Goal: Transaction & Acquisition: Purchase product/service

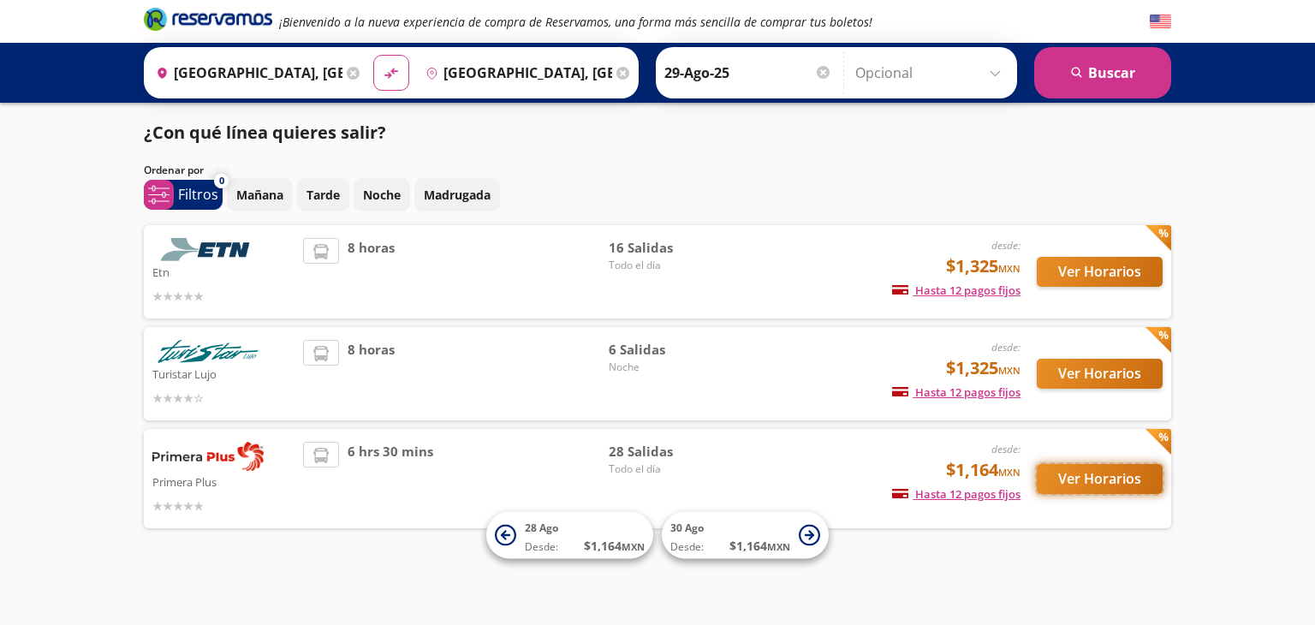
click at [1109, 478] on button "Ver Horarios" at bounding box center [1100, 479] width 126 height 30
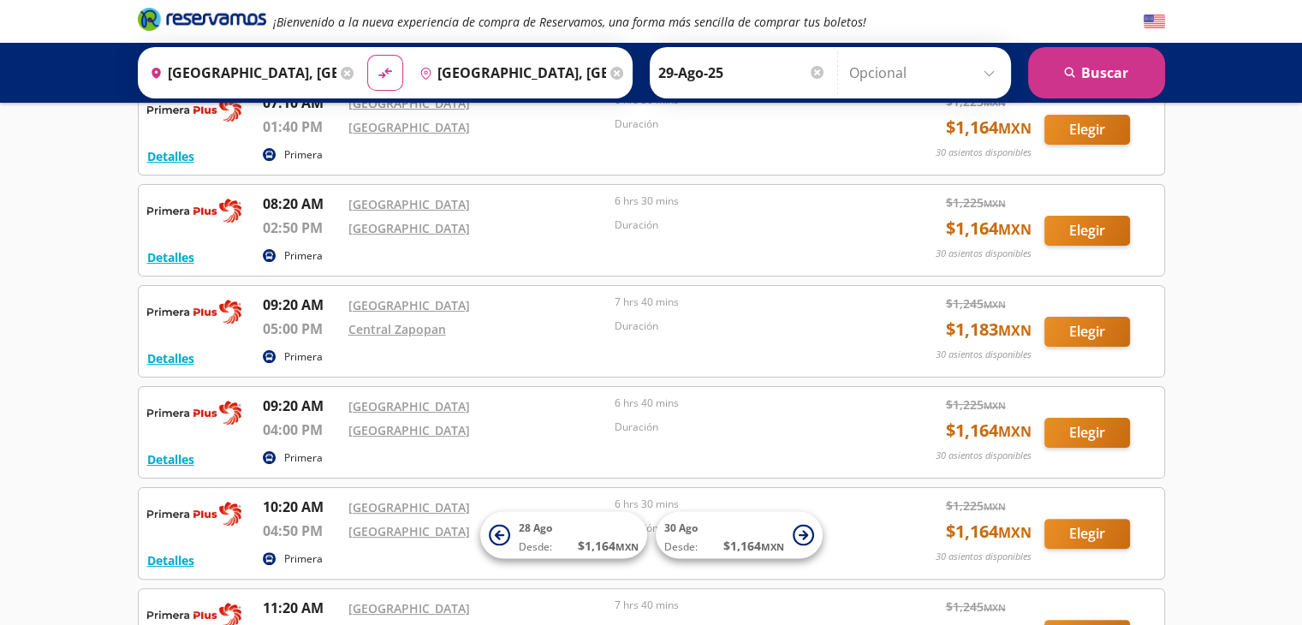
scroll to position [317, 0]
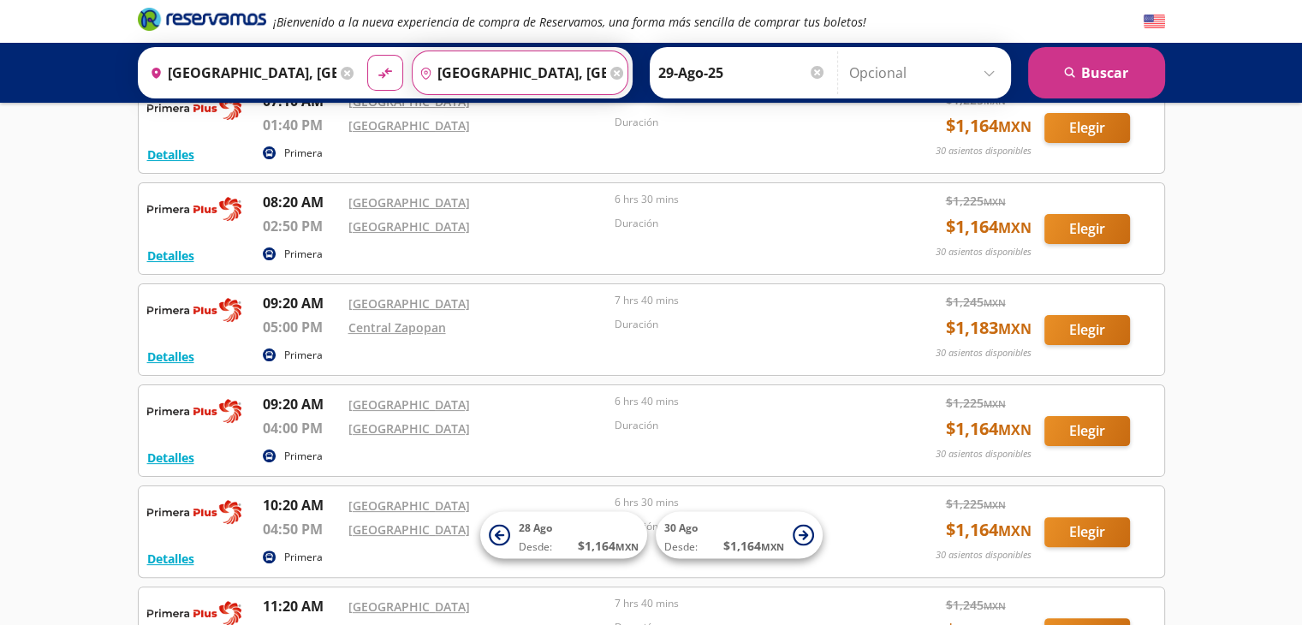
click at [505, 53] on input "[GEOGRAPHIC_DATA], [GEOGRAPHIC_DATA]" at bounding box center [509, 72] width 193 height 43
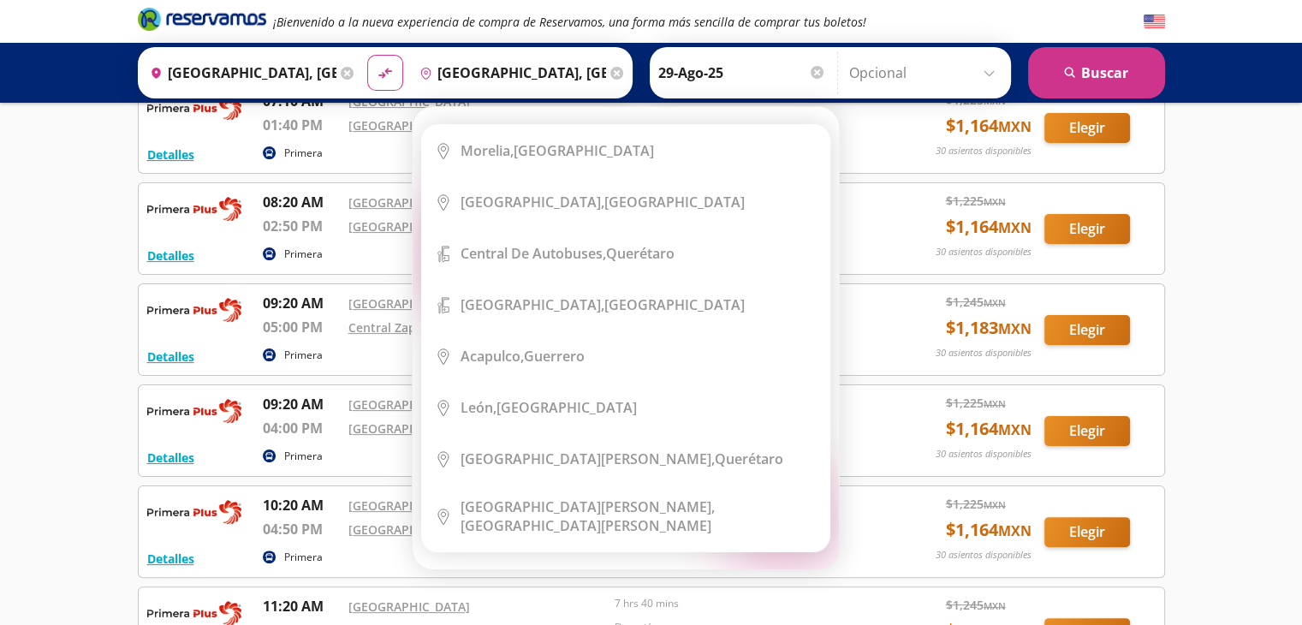
click at [610, 73] on icon at bounding box center [616, 73] width 13 height 13
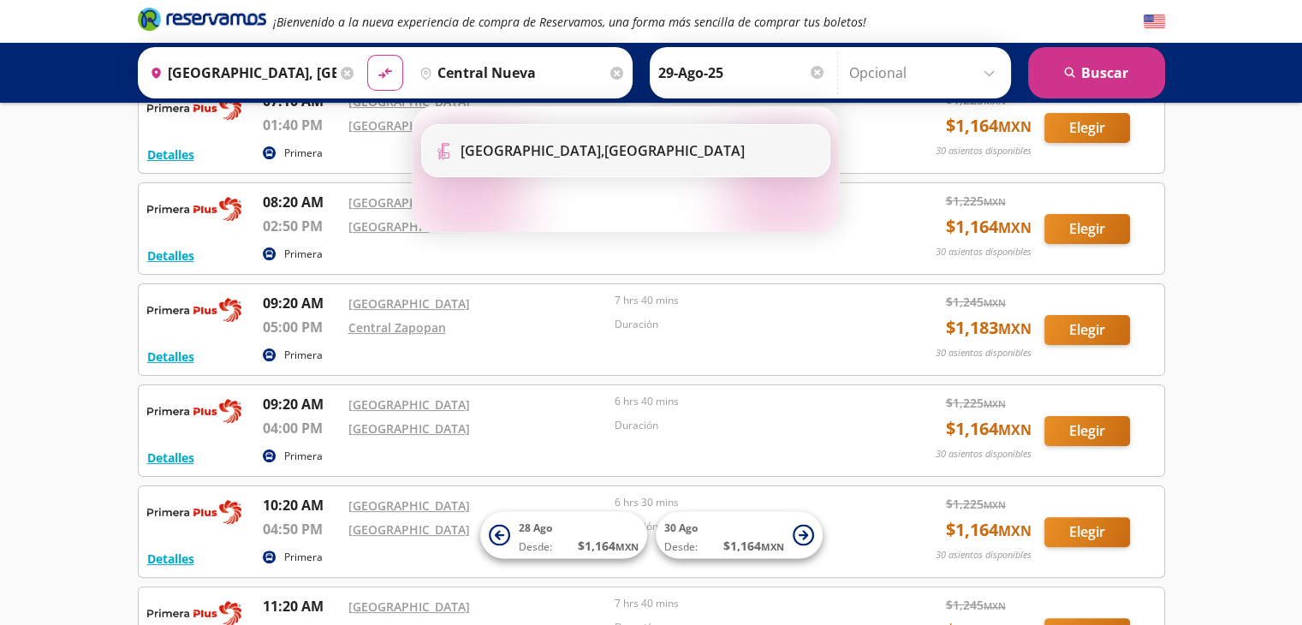
click at [601, 139] on li "Terminal Icon" at bounding box center [625, 150] width 407 height 51
type input "[GEOGRAPHIC_DATA], [GEOGRAPHIC_DATA]"
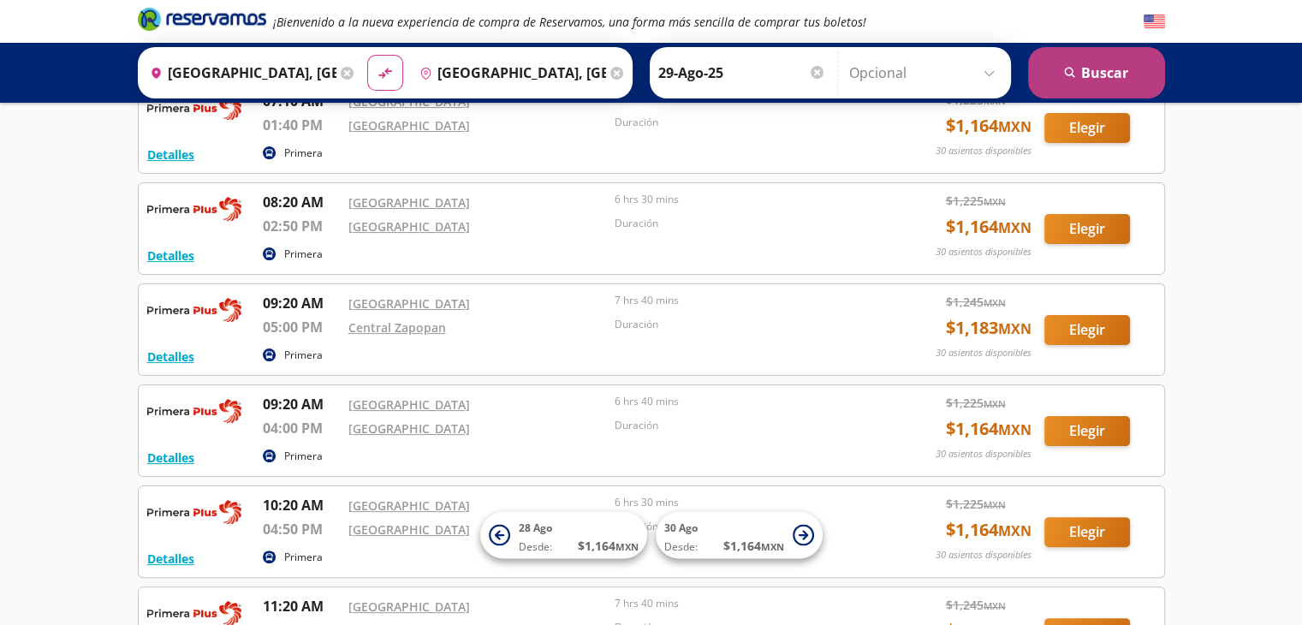
click at [1033, 88] on button "search [GEOGRAPHIC_DATA]" at bounding box center [1096, 72] width 137 height 51
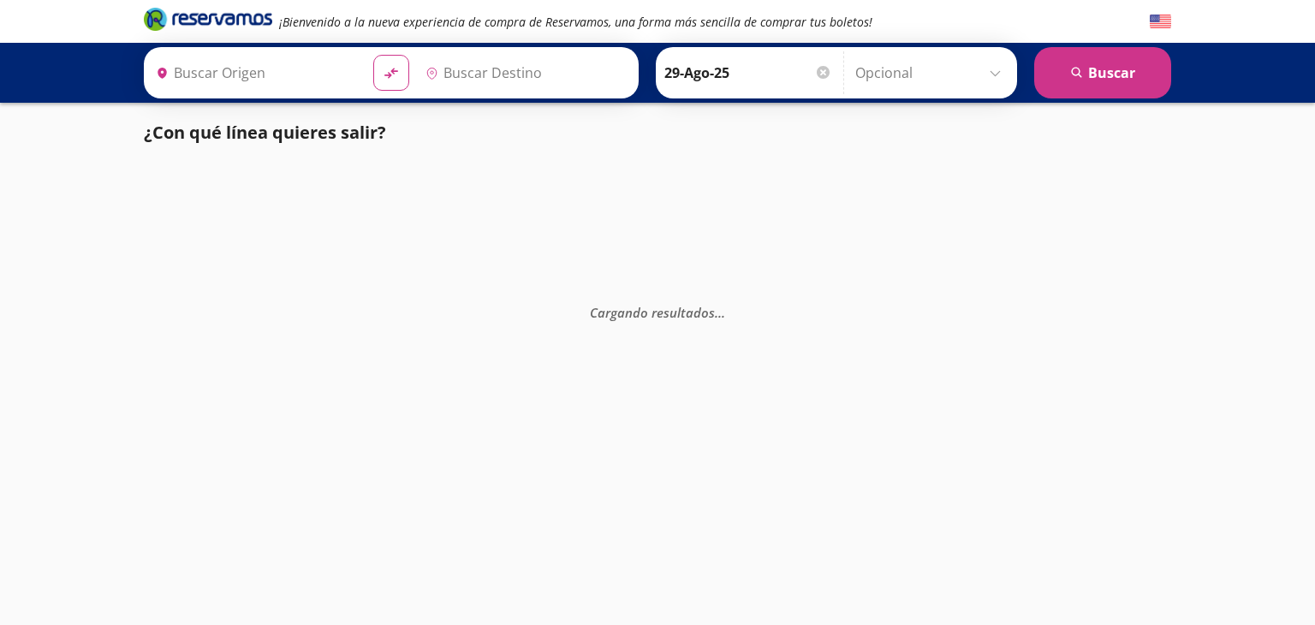
type input "[GEOGRAPHIC_DATA], [GEOGRAPHIC_DATA]"
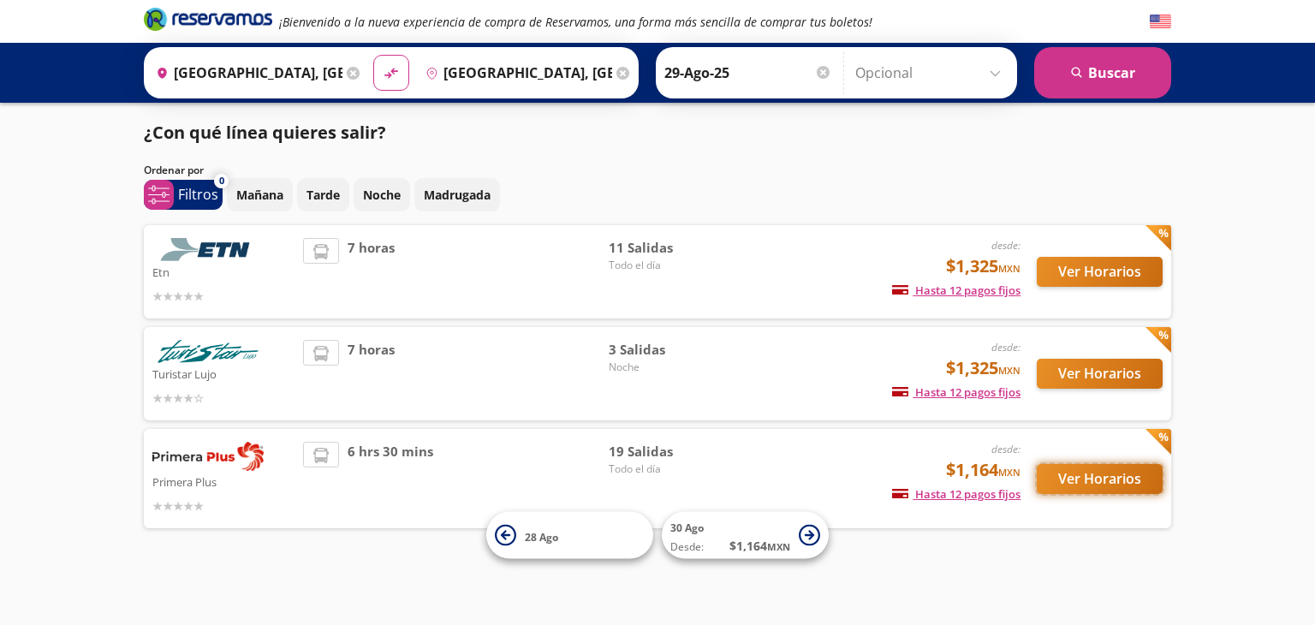
click at [1106, 482] on button "Ver Horarios" at bounding box center [1100, 479] width 126 height 30
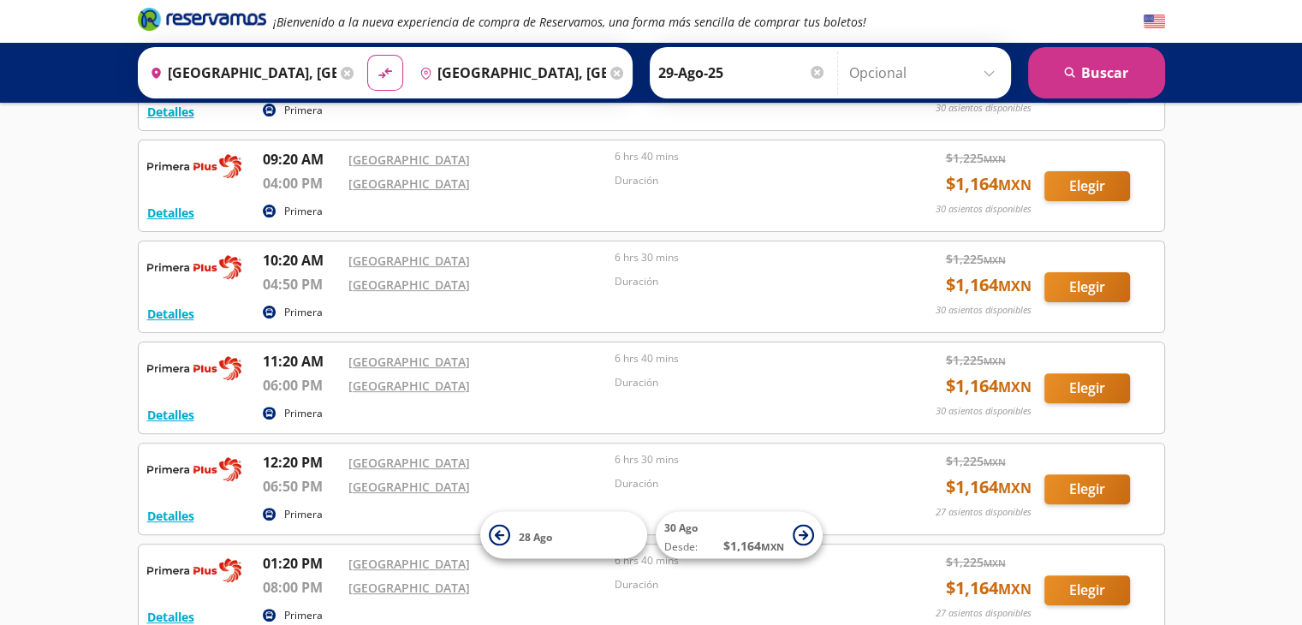
scroll to position [462, 0]
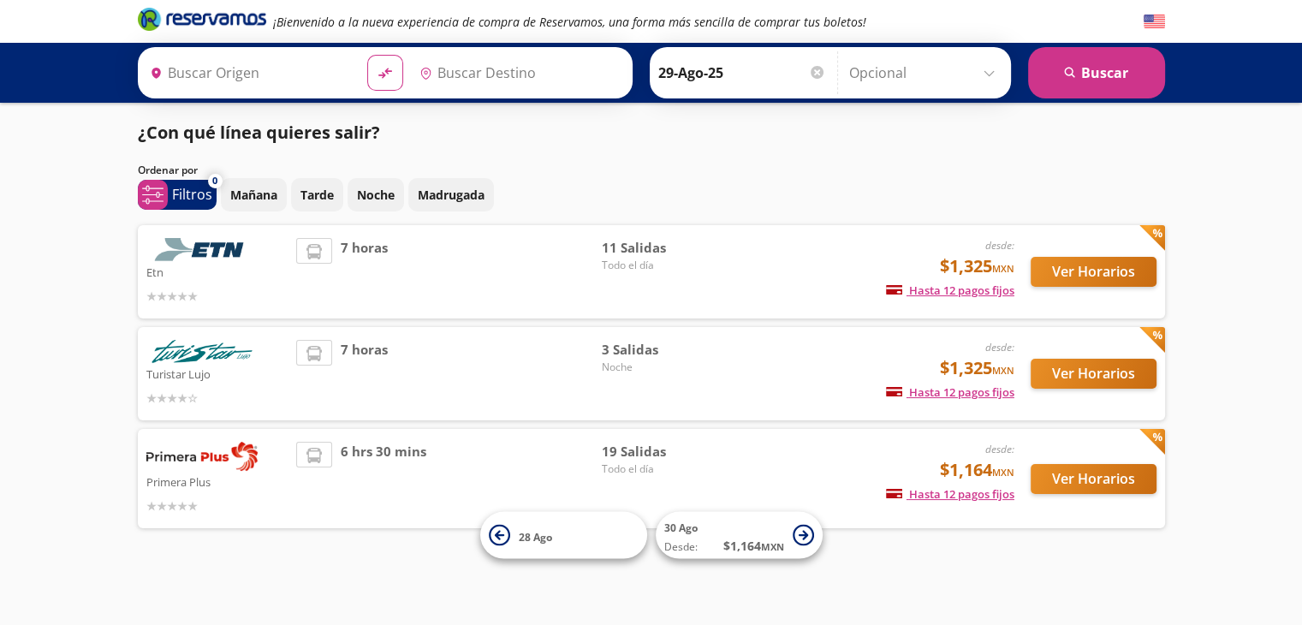
type input "[GEOGRAPHIC_DATA], [GEOGRAPHIC_DATA]"
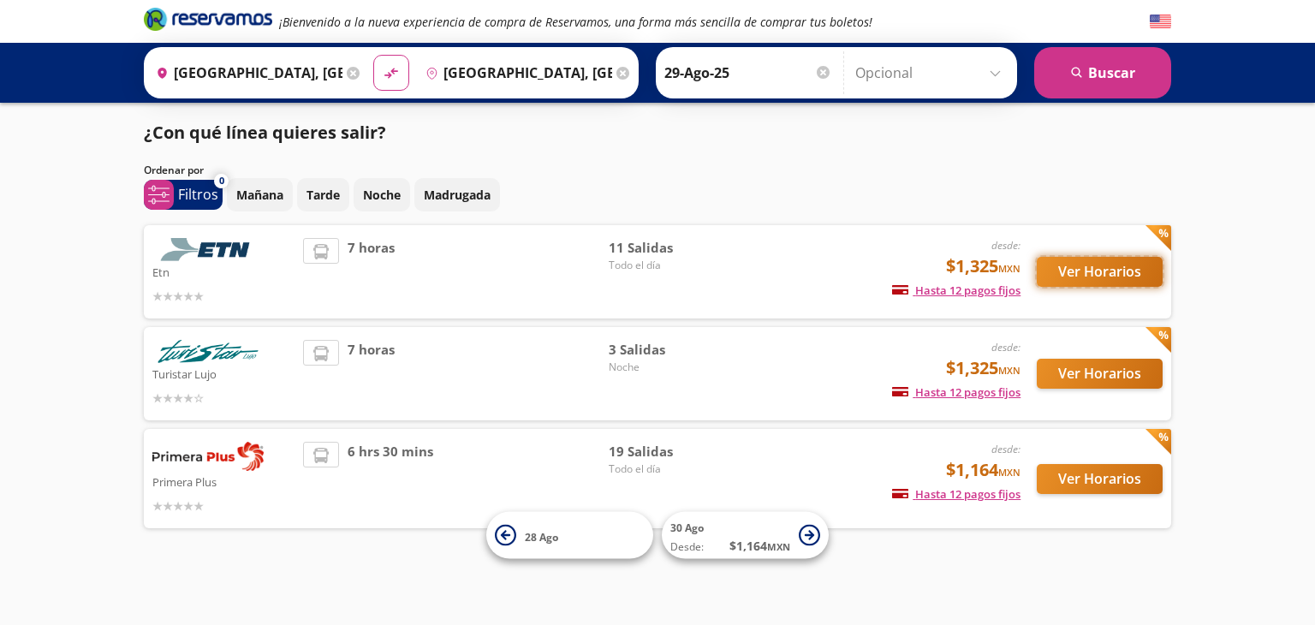
click at [1136, 283] on button "Ver Horarios" at bounding box center [1100, 272] width 126 height 30
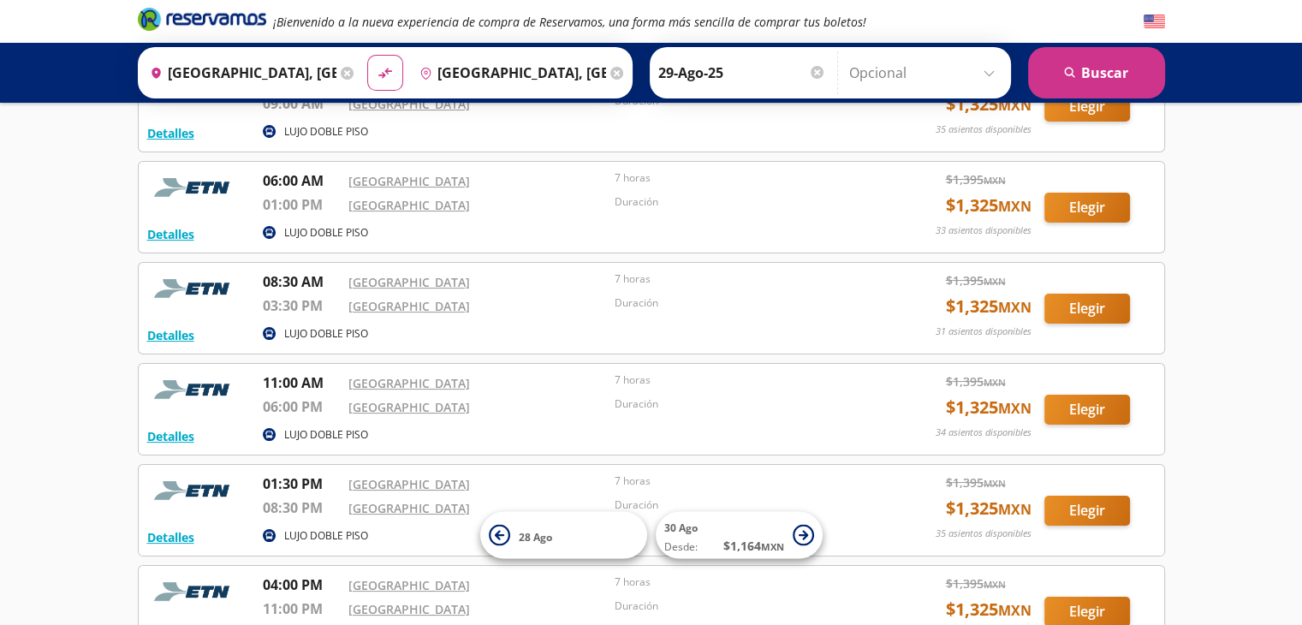
scroll to position [127, 0]
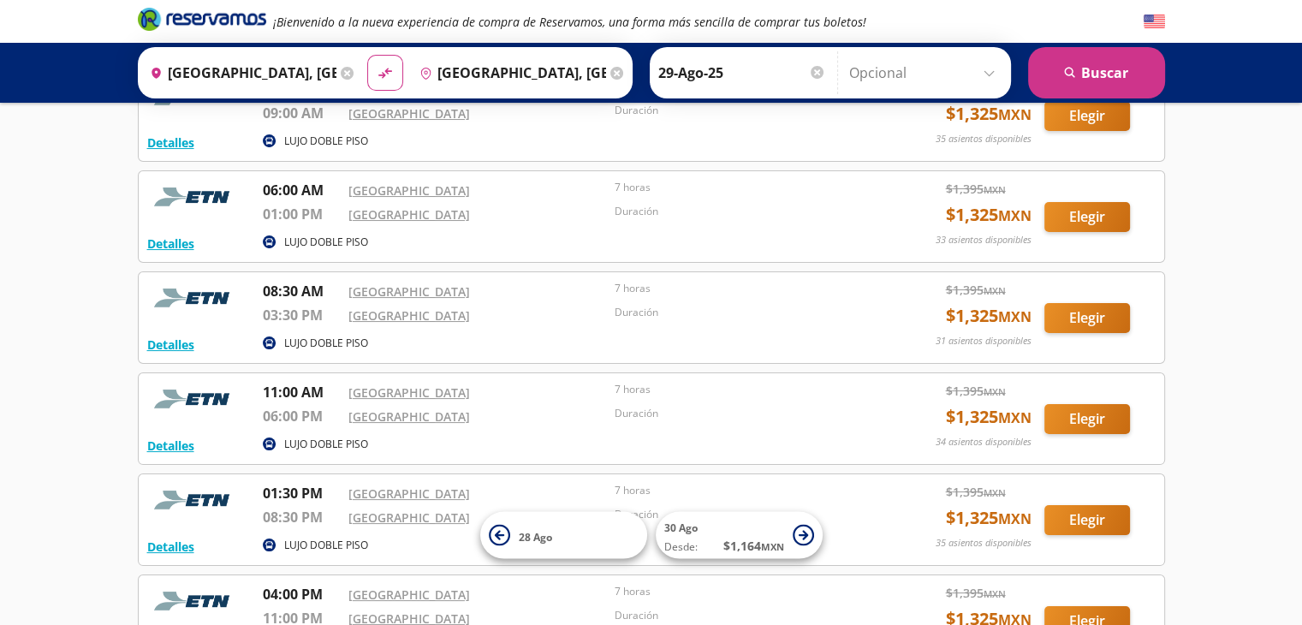
click at [1136, 283] on div "Detalles LUJO DOBLE PISO 08:30 AM [GEOGRAPHIC_DATA] 03:30 PM Central Nueva 7 ho…" at bounding box center [651, 318] width 1008 height 74
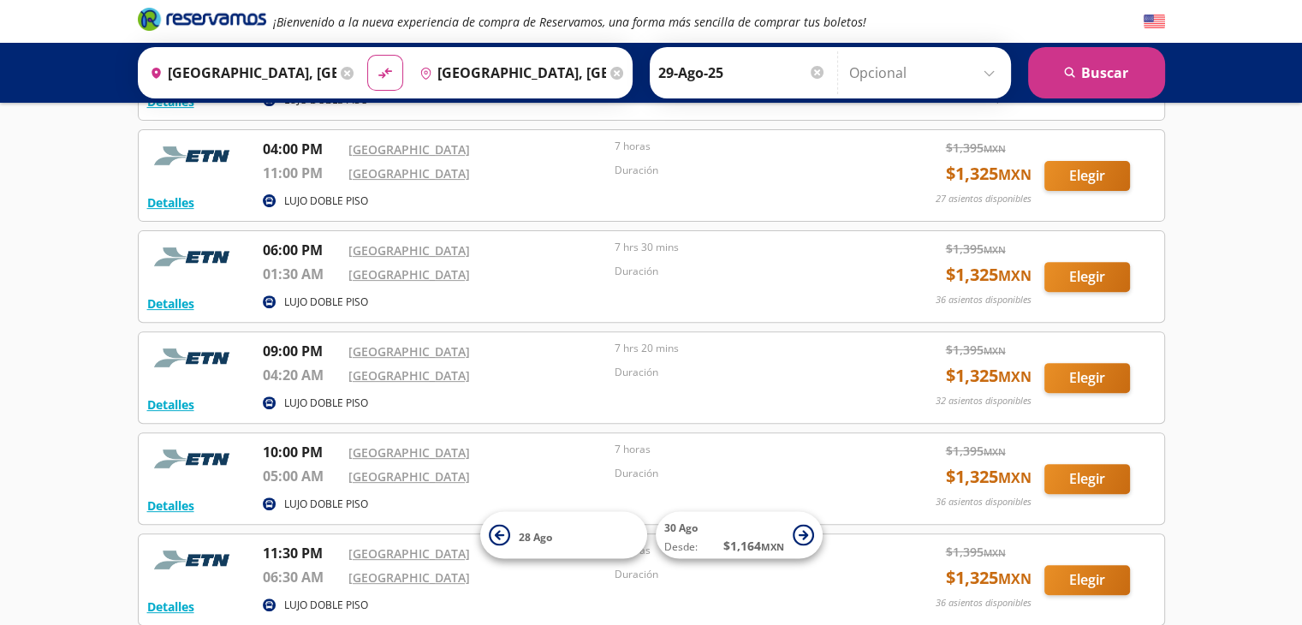
scroll to position [0, 0]
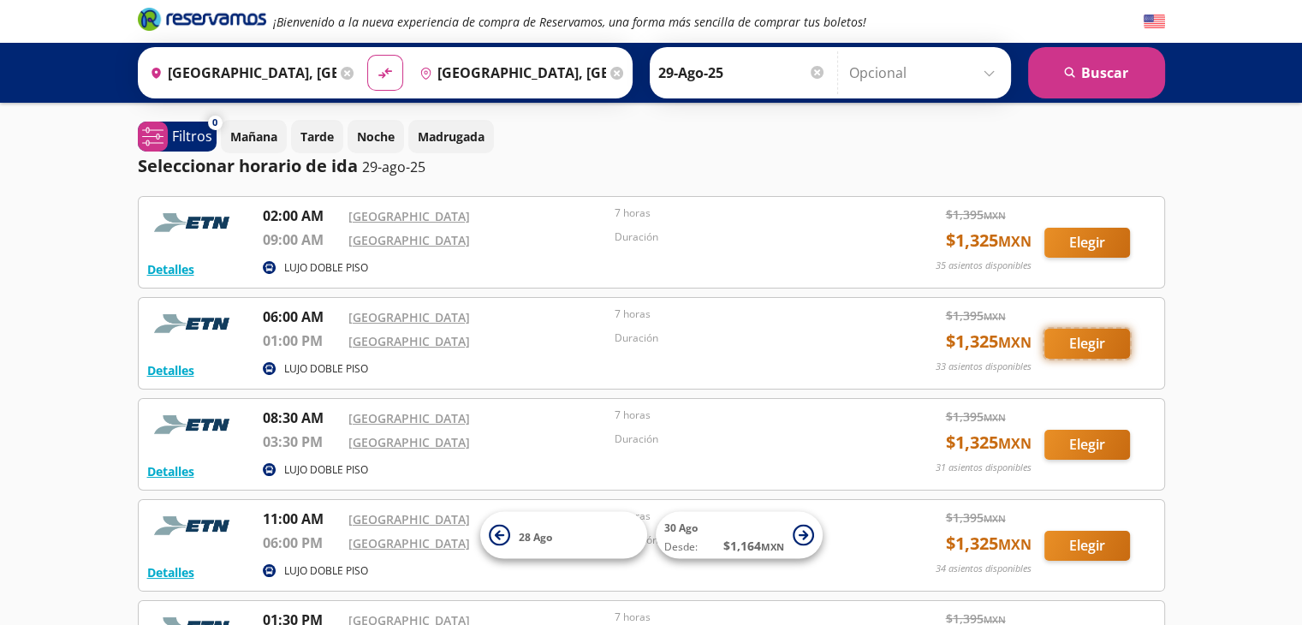
click at [1085, 346] on button "Elegir" at bounding box center [1087, 344] width 86 height 30
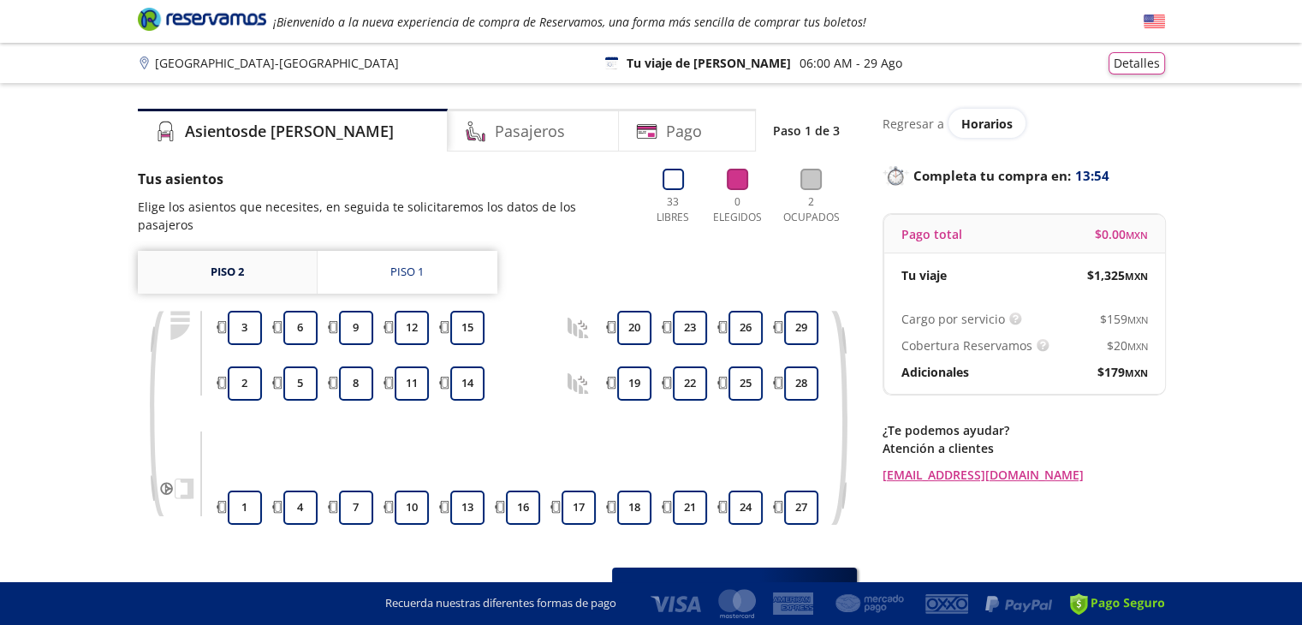
click at [216, 256] on link "Piso 2" at bounding box center [227, 272] width 179 height 43
click at [250, 499] on button "1" at bounding box center [245, 507] width 34 height 34
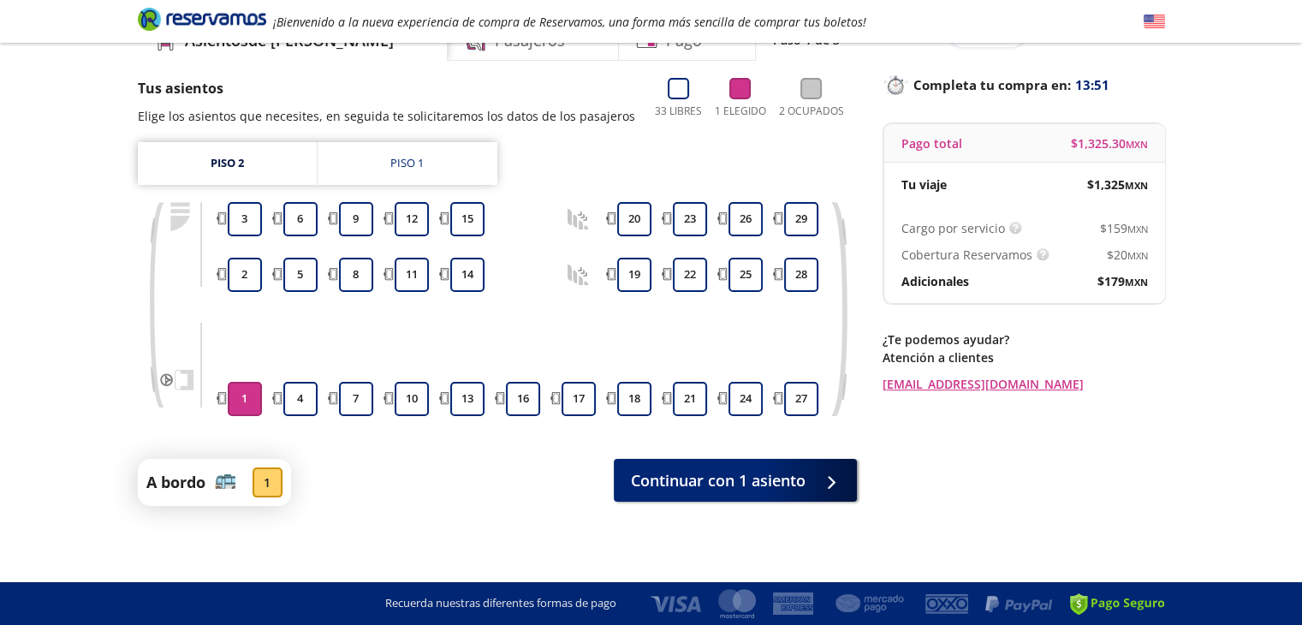
scroll to position [92, 0]
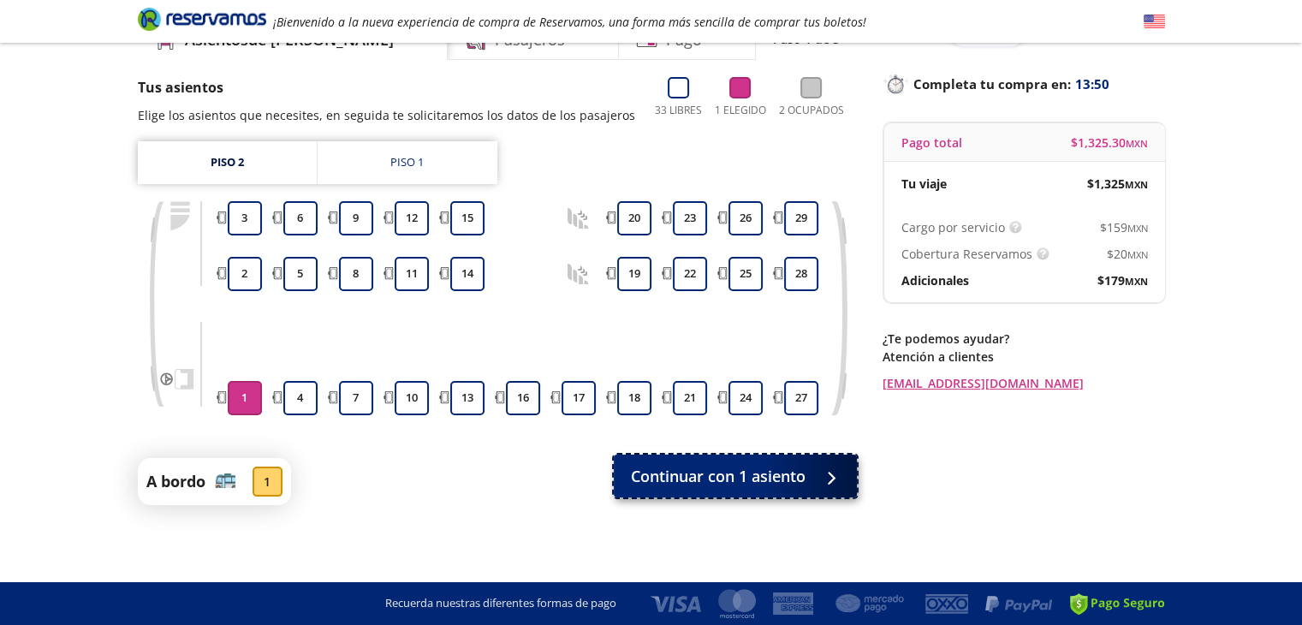
click at [743, 461] on button "Continuar con 1 asiento" at bounding box center [735, 476] width 243 height 43
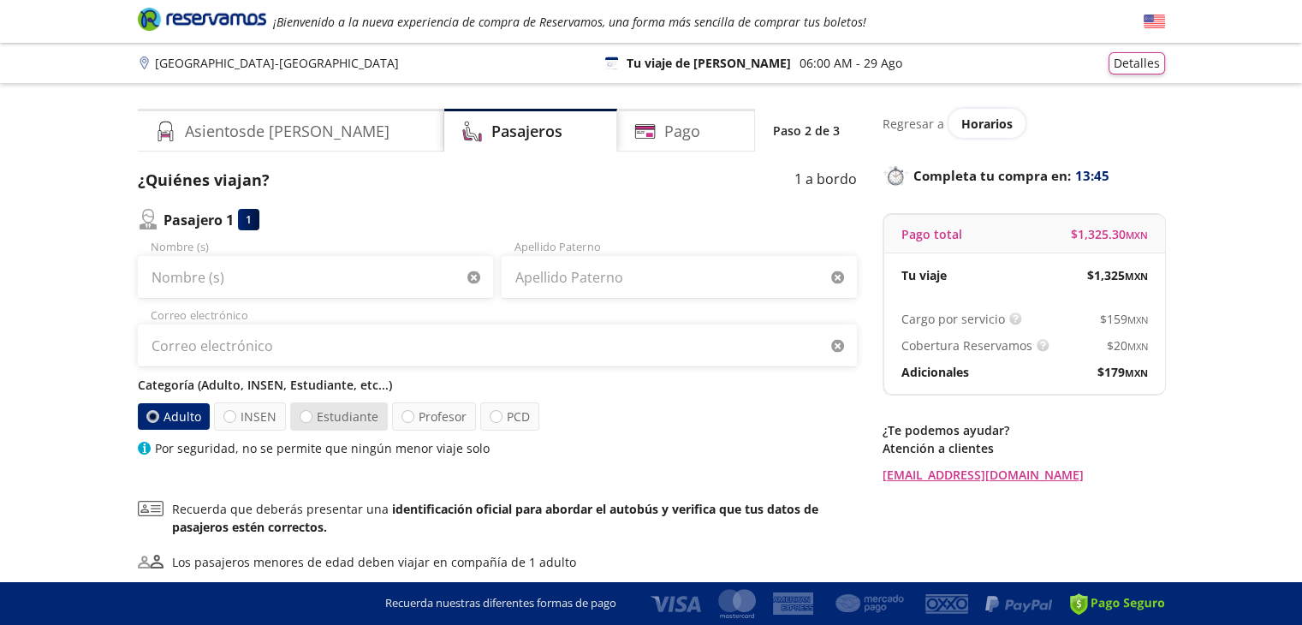
click at [318, 410] on label "Estudiante" at bounding box center [339, 416] width 98 height 28
click at [312, 411] on input "Estudiante" at bounding box center [305, 416] width 11 height 11
radio input "true"
radio input "false"
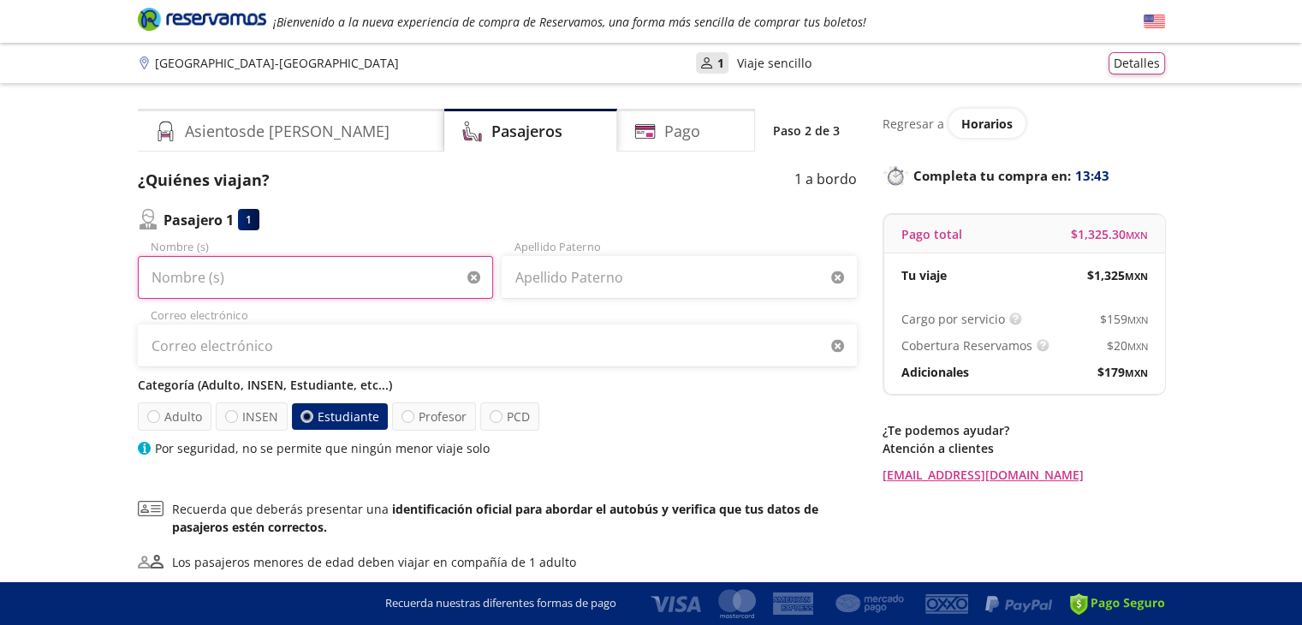
click at [247, 275] on input "Nombre (s)" at bounding box center [315, 277] width 355 height 43
type input "[PERSON_NAME]"
click at [247, 275] on input "[PERSON_NAME]" at bounding box center [315, 277] width 355 height 43
type input "[PERSON_NAME]"
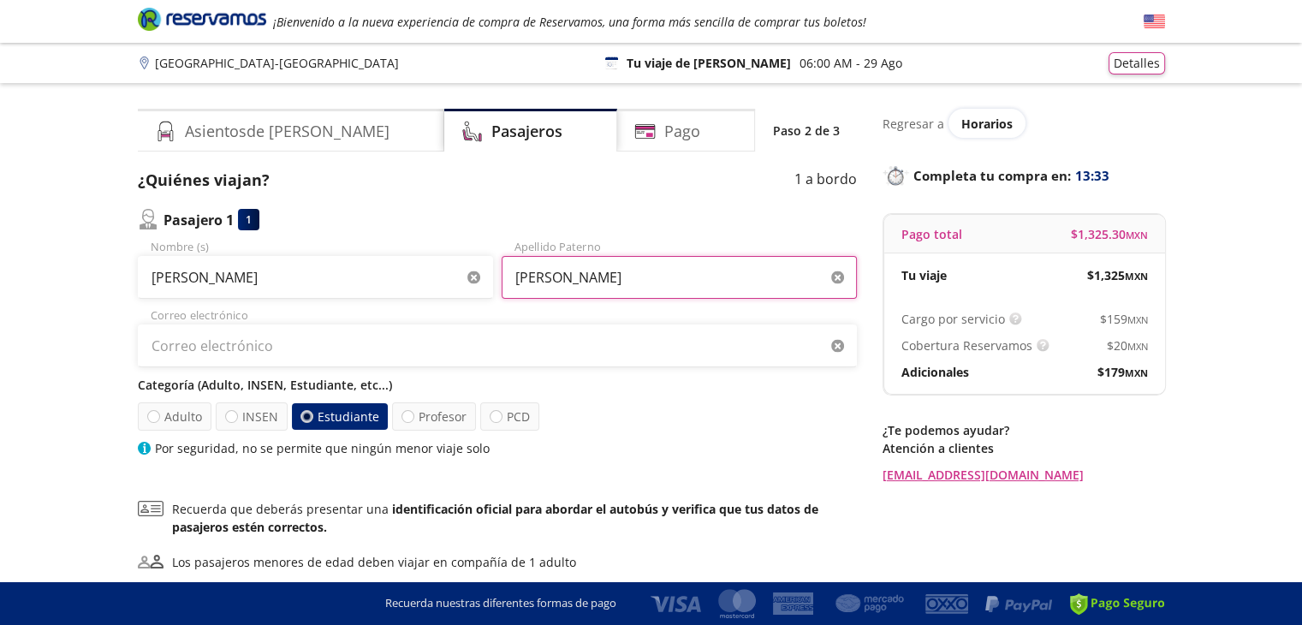
type input "[PERSON_NAME]"
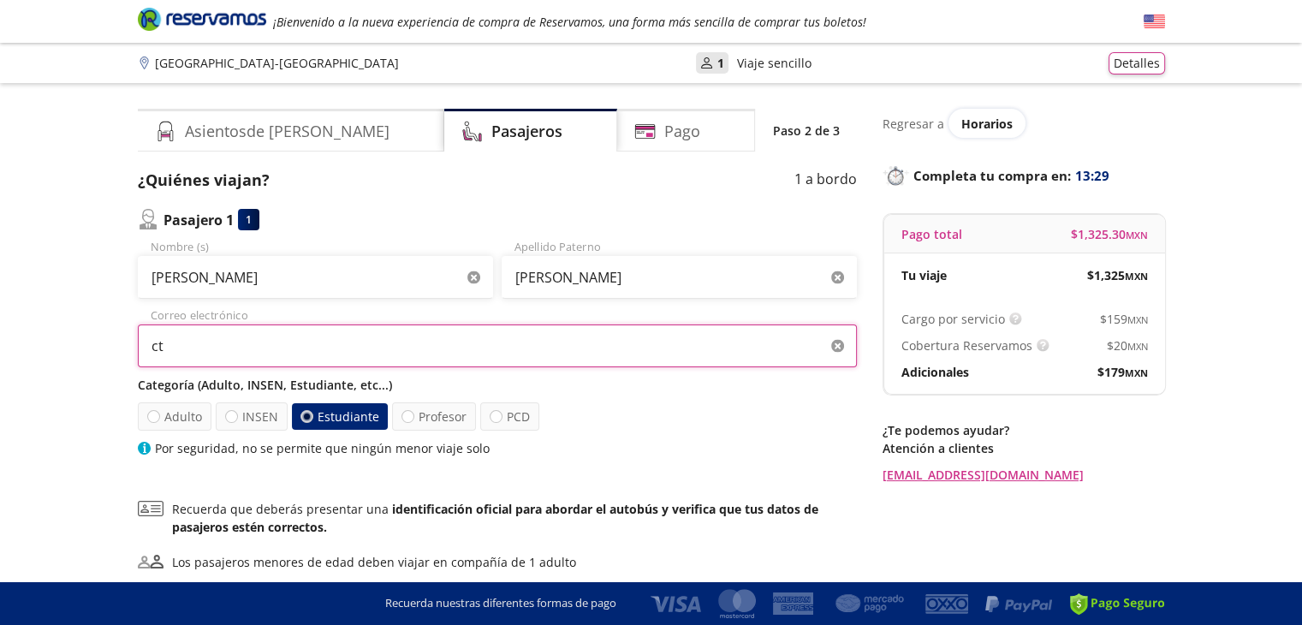
type input "[EMAIL_ADDRESS][DOMAIN_NAME]"
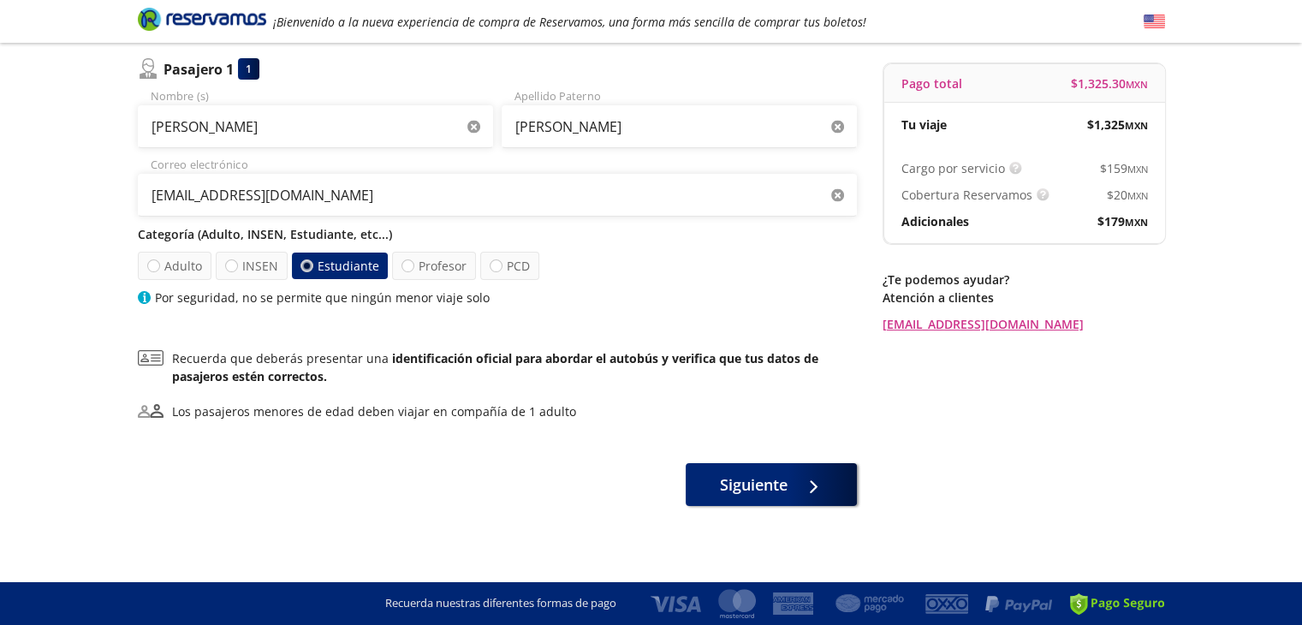
click at [787, 509] on div "Group 9 Created with Sketch. Datos para la compra Ciudad de [GEOGRAPHIC_DATA] -…" at bounding box center [651, 237] width 1302 height 776
click at [791, 496] on button "Siguiente" at bounding box center [771, 481] width 171 height 43
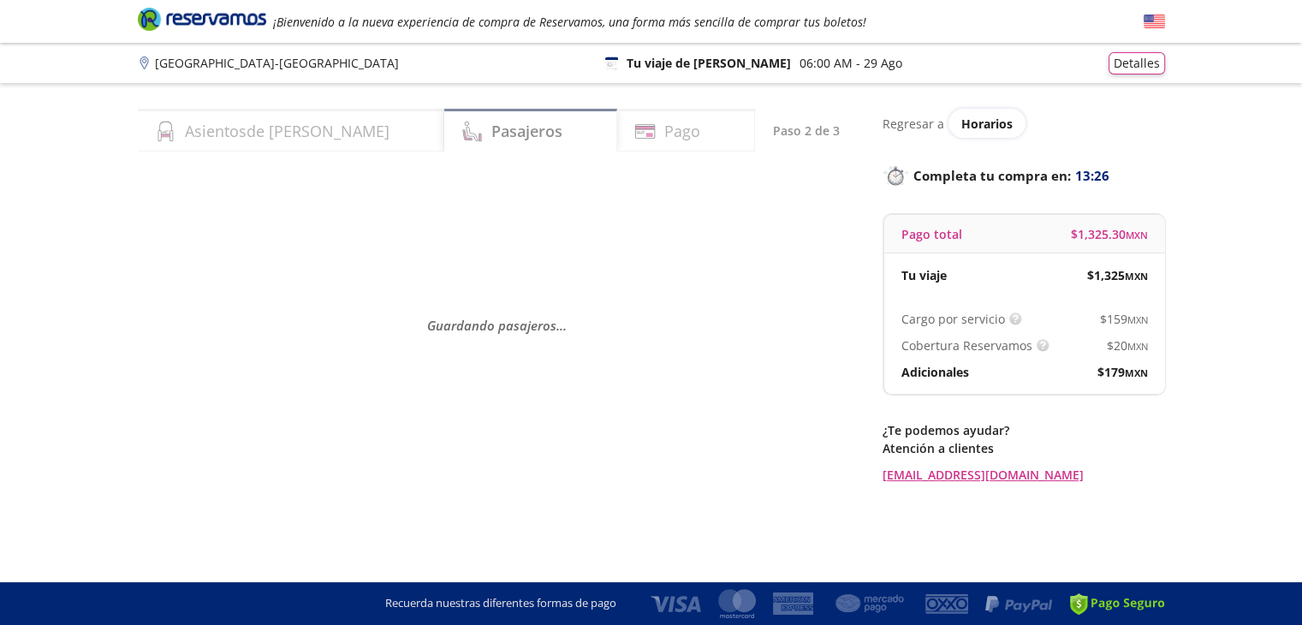
scroll to position [0, 0]
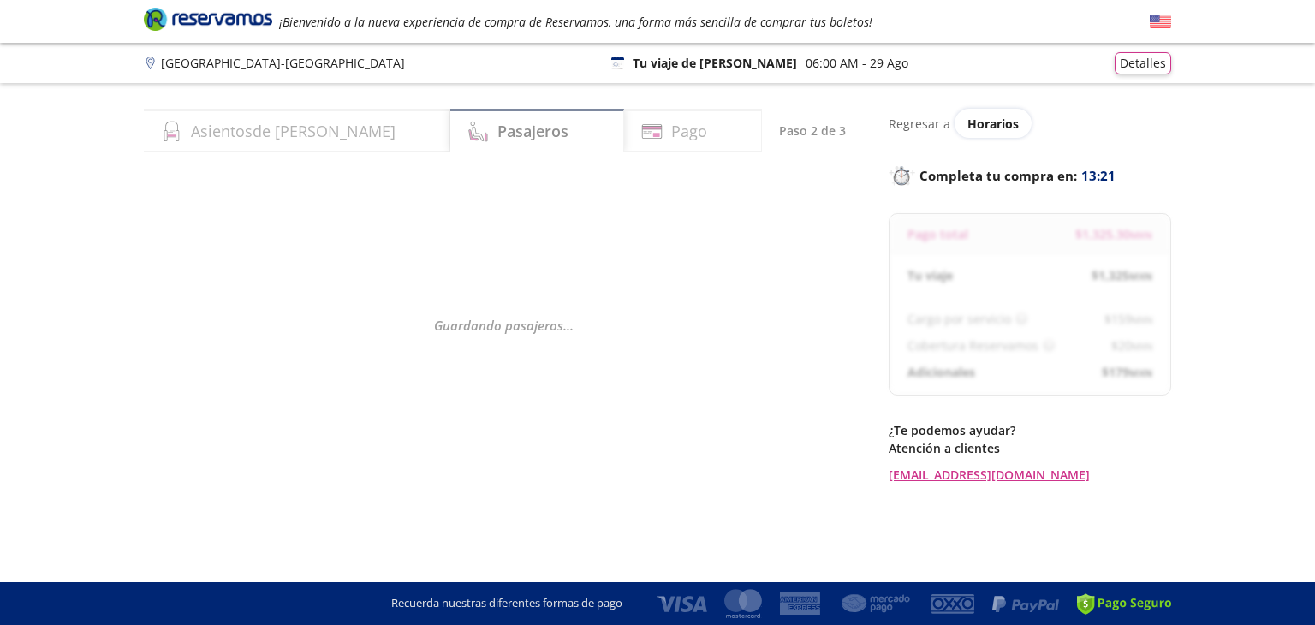
select select "MX"
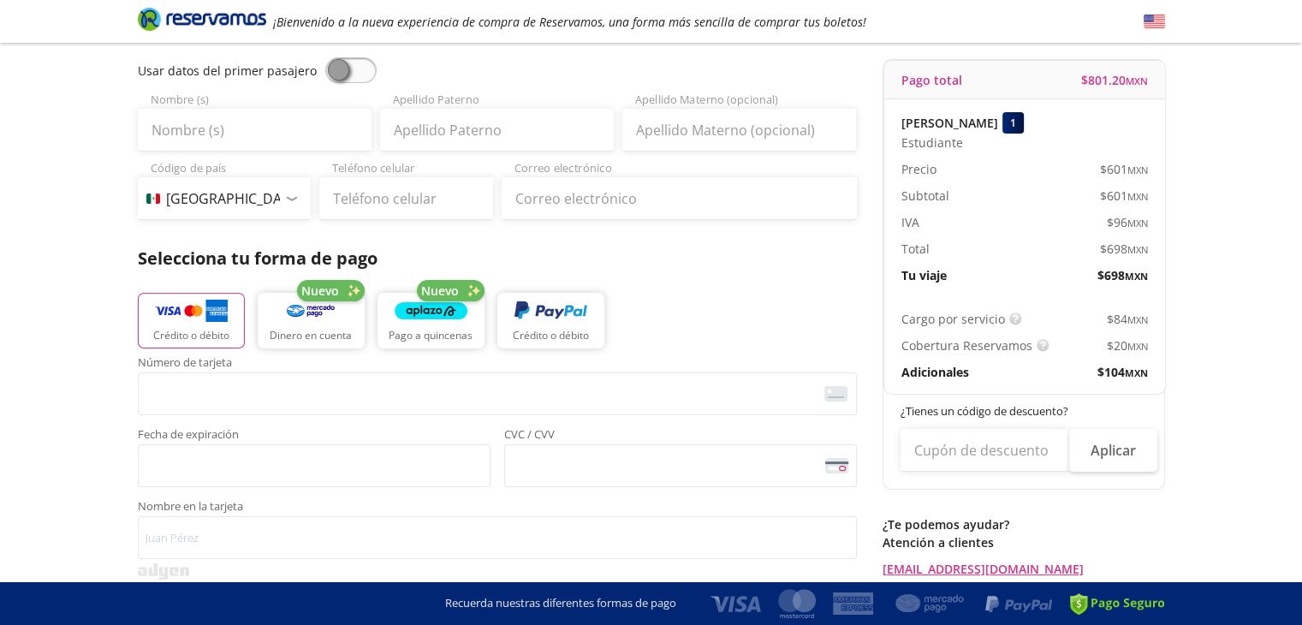
scroll to position [156, 0]
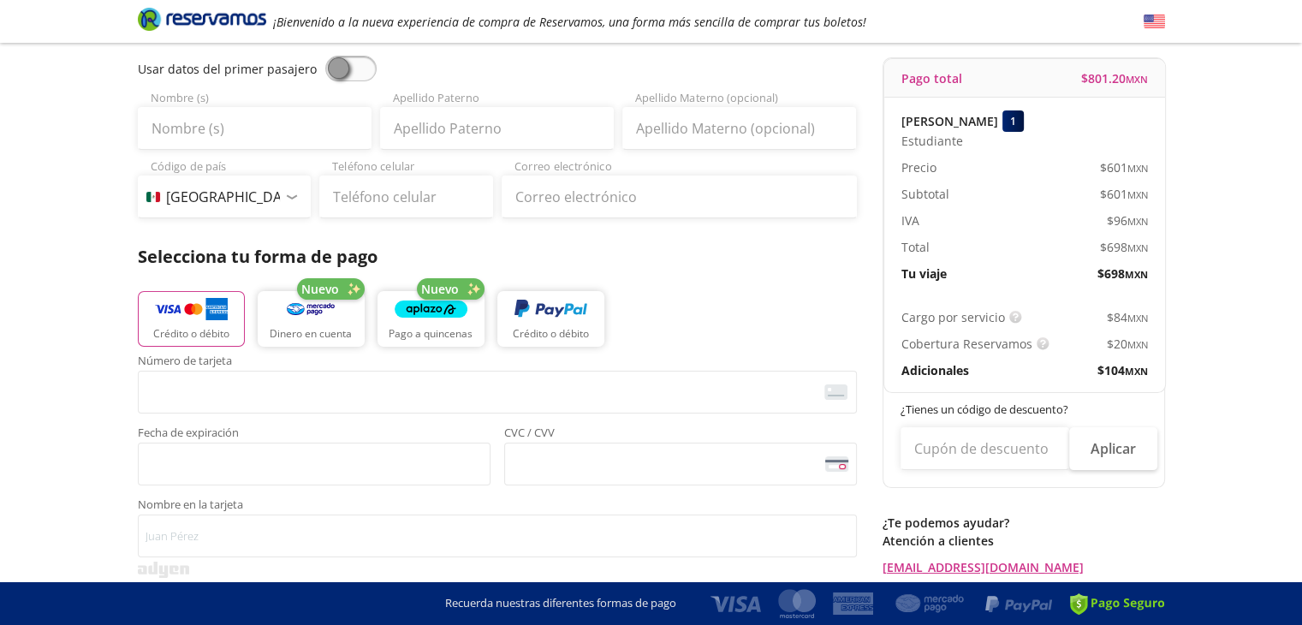
click at [1257, 336] on div "Group 9 Created with Sketch. Pago Ciudad de [GEOGRAPHIC_DATA] - [GEOGRAPHIC_DAT…" at bounding box center [651, 536] width 1302 height 1384
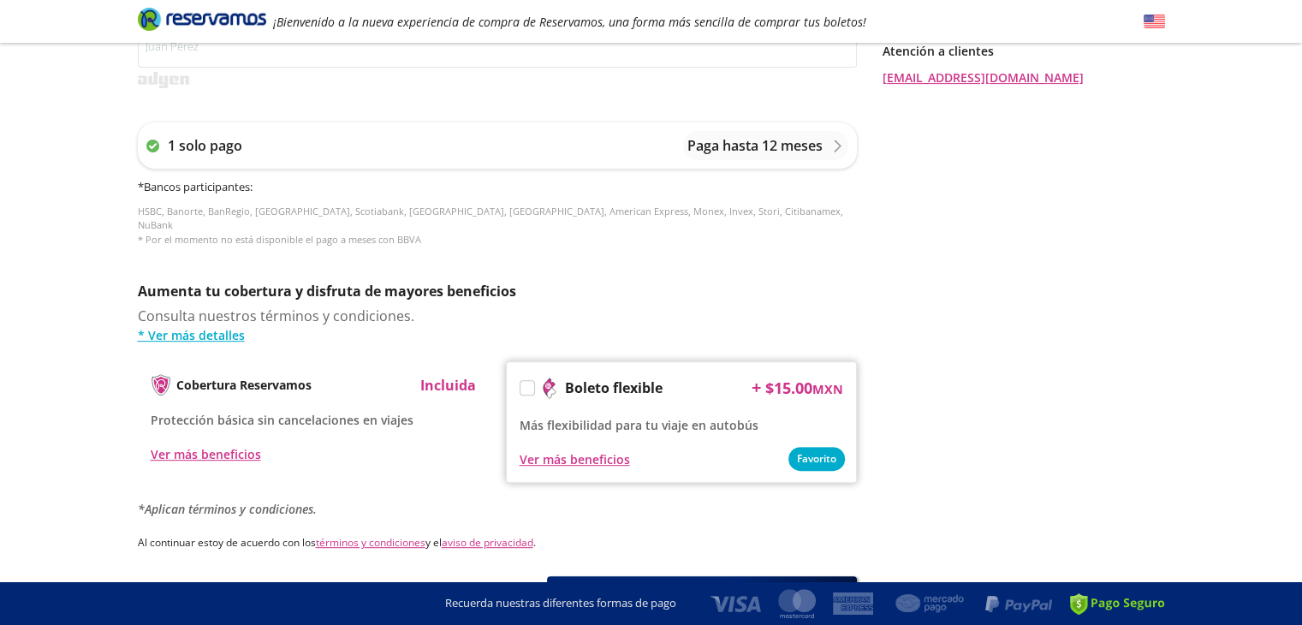
scroll to position [0, 0]
